Goal: Transaction & Acquisition: Purchase product/service

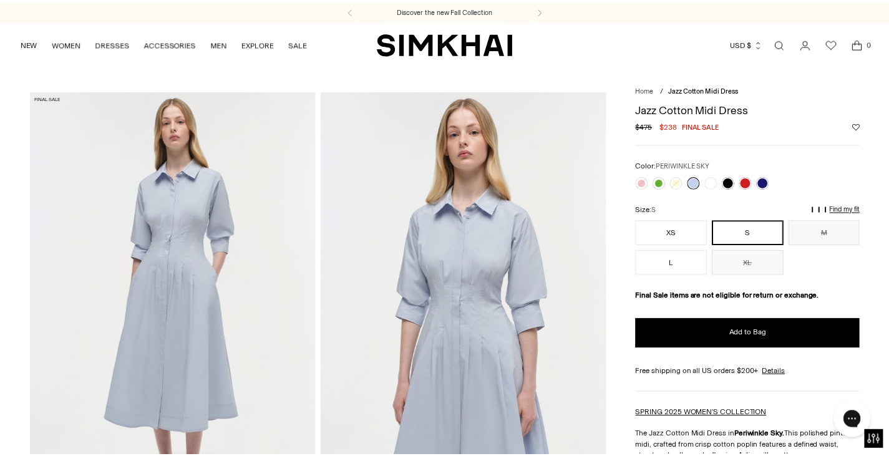
scroll to position [103, 0]
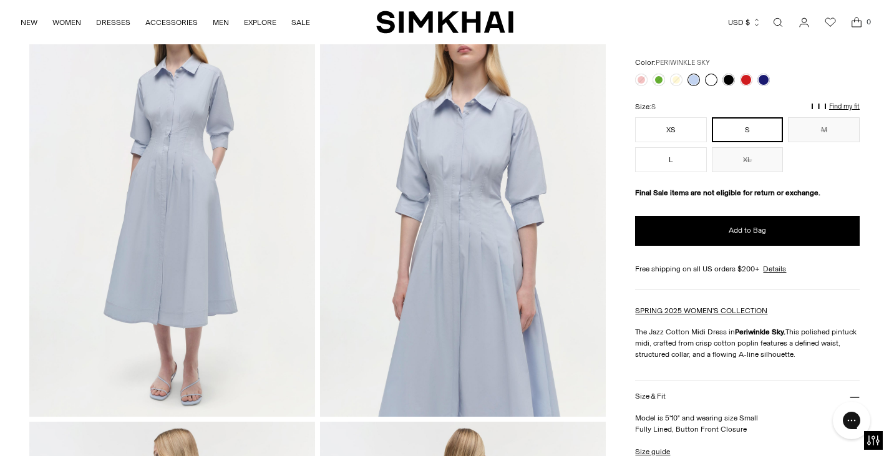
click at [711, 78] on link at bounding box center [711, 80] width 12 height 12
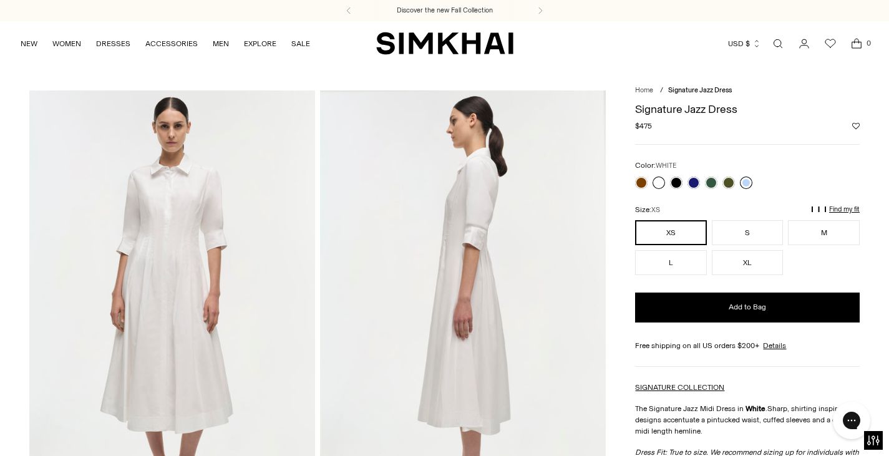
click at [747, 177] on link at bounding box center [746, 183] width 12 height 12
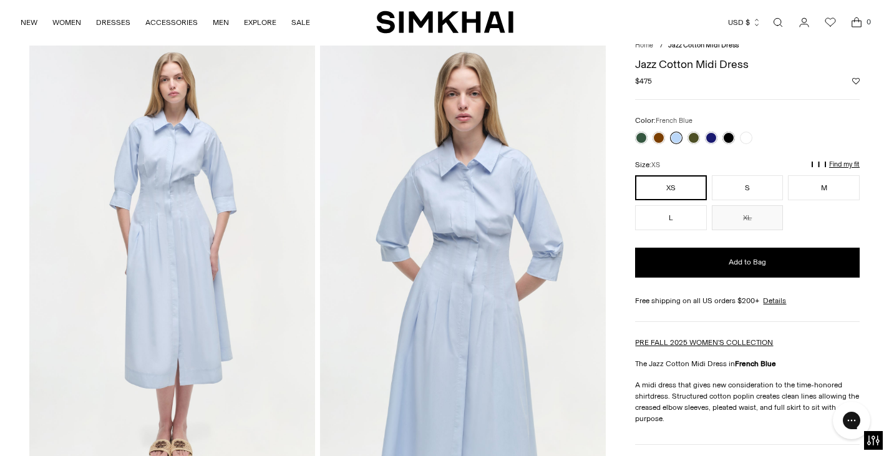
scroll to position [44, 0]
